Goal: Task Accomplishment & Management: Manage account settings

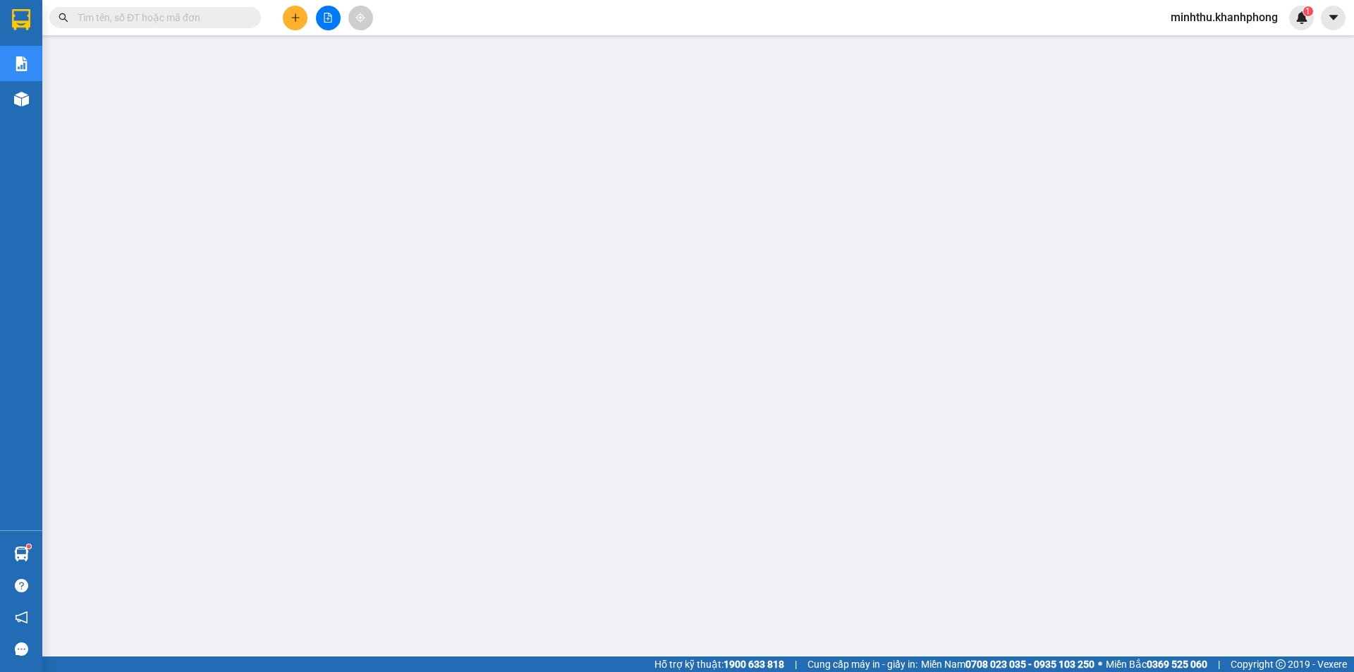
click at [1252, 17] on span "minhthu.khanhphong" at bounding box center [1225, 17] width 130 height 18
click at [1223, 42] on span "Đăng xuất" at bounding box center [1230, 44] width 102 height 16
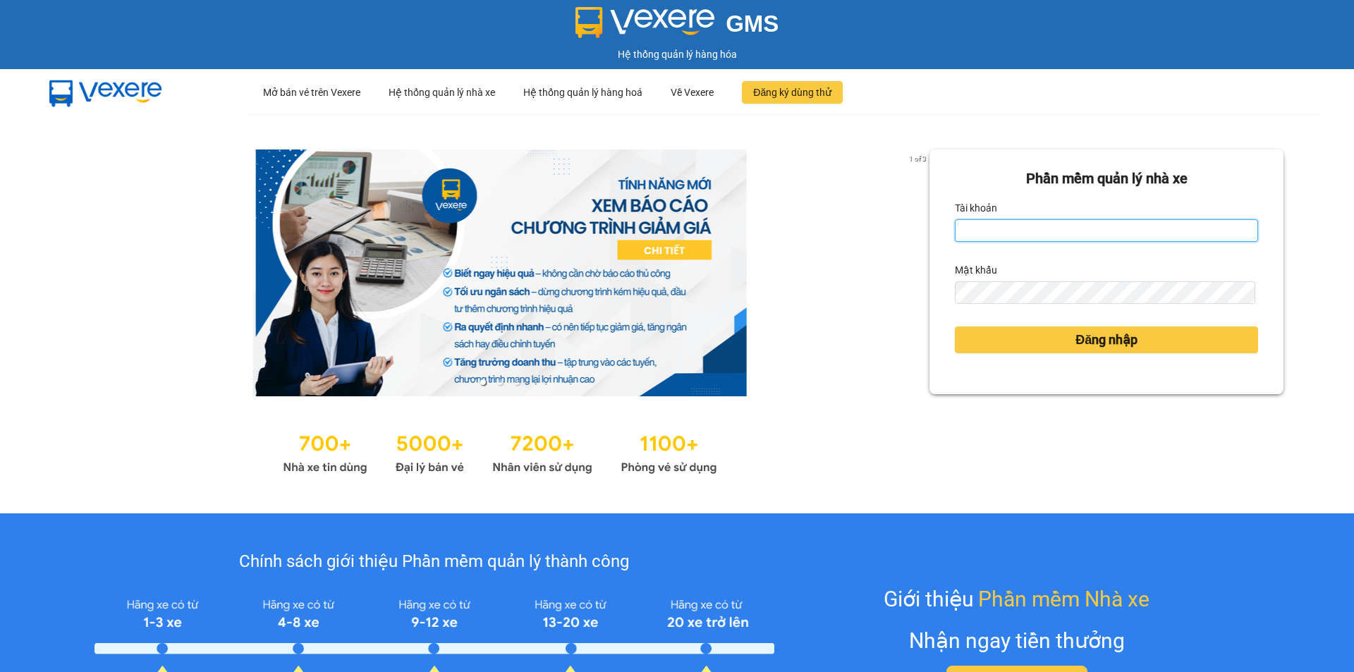
click at [1019, 231] on input "Tài khoản" at bounding box center [1106, 230] width 303 height 23
type input "khanhvy.khanhphong"
click at [1013, 277] on div "Mật khẩu" at bounding box center [1106, 270] width 303 height 23
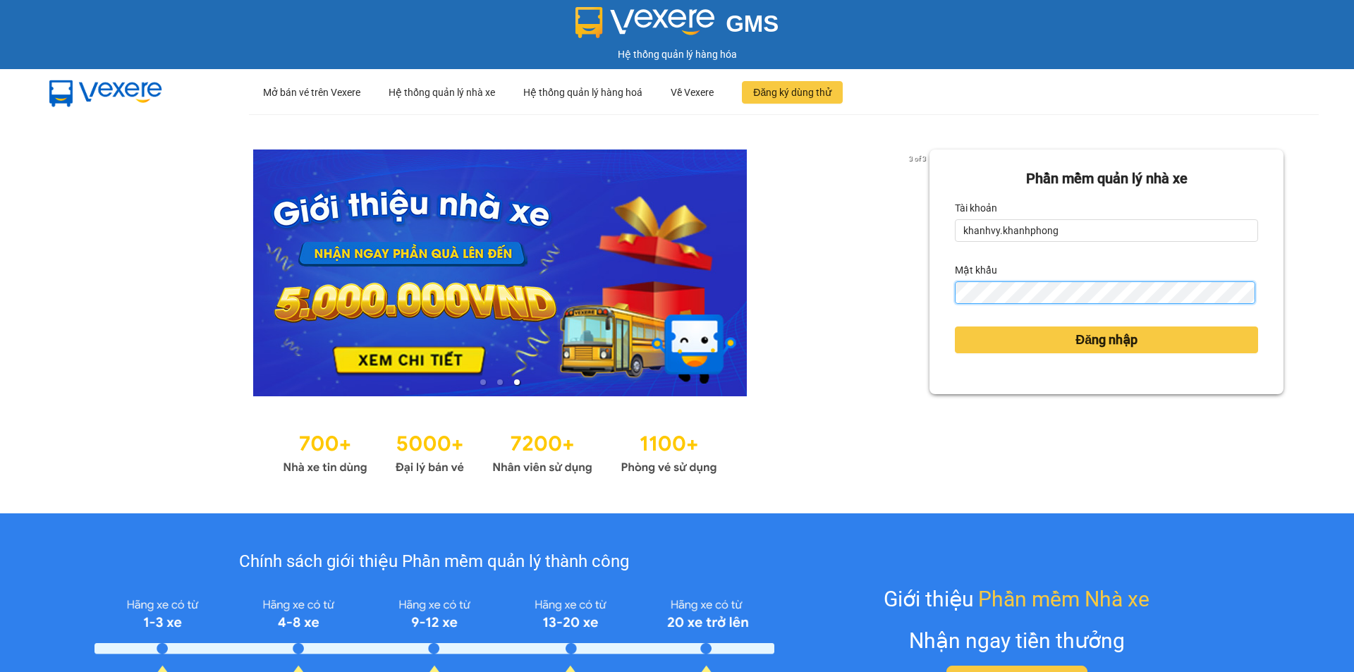
click at [955, 327] on button "Đăng nhập" at bounding box center [1106, 340] width 303 height 27
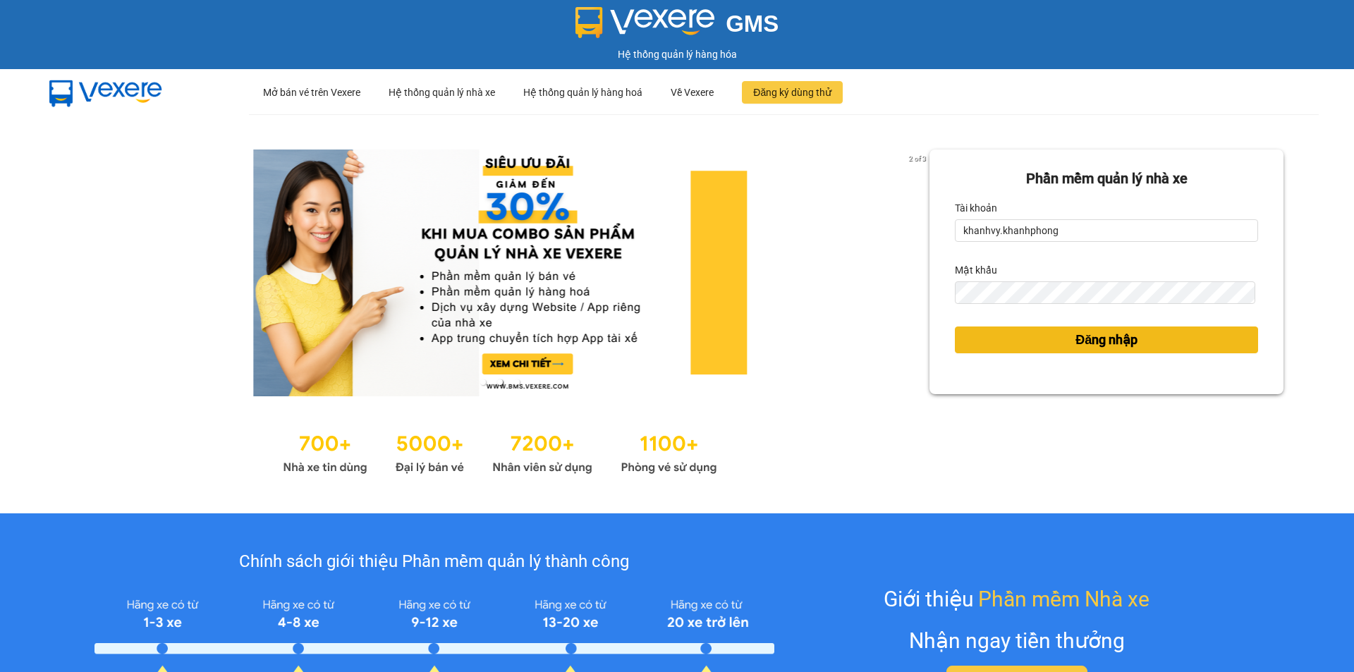
click at [1089, 344] on span "Đăng nhập" at bounding box center [1107, 340] width 62 height 20
